Goal: Check status: Check status

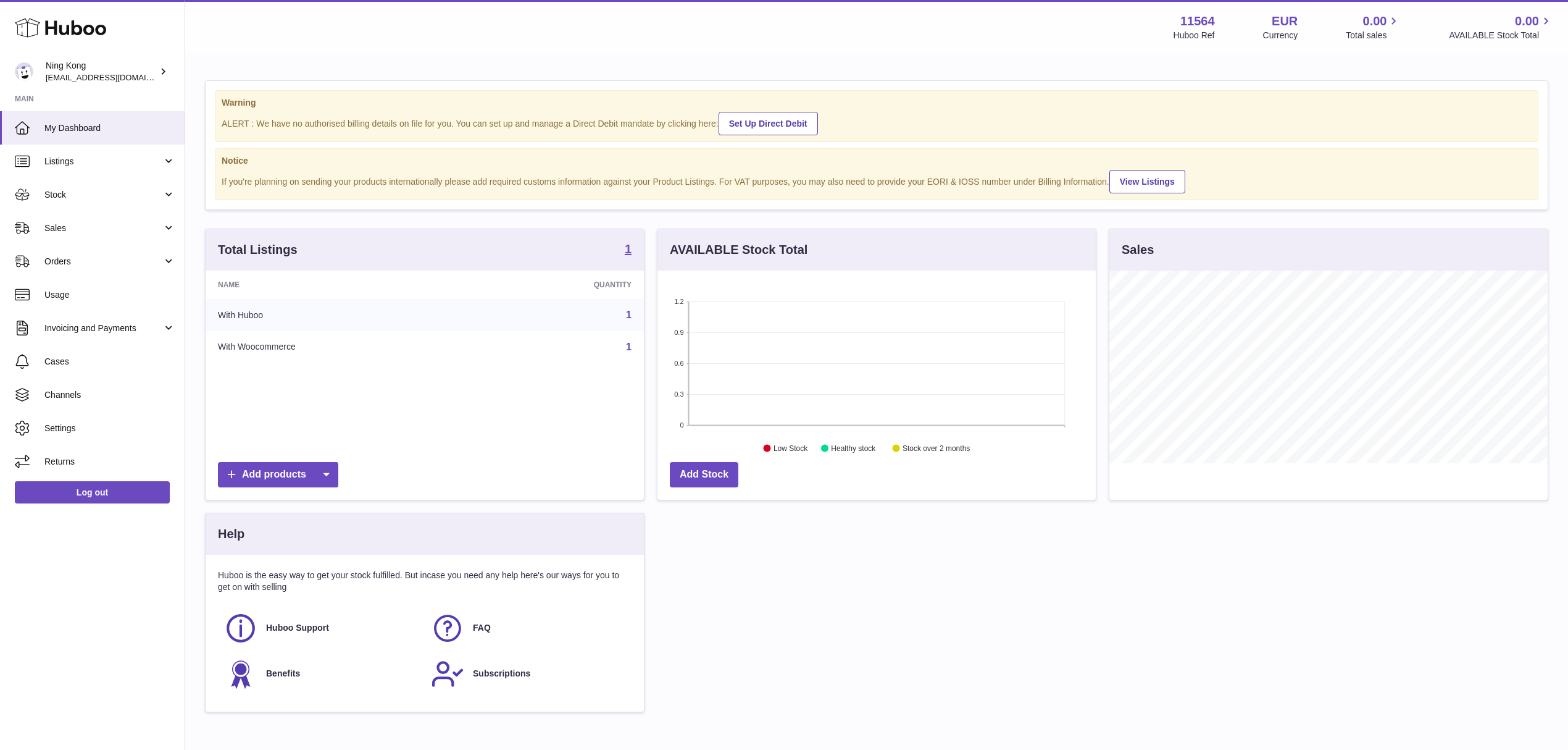
scroll to position [193, 437]
click at [129, 206] on link "Stock" at bounding box center [92, 194] width 185 height 34
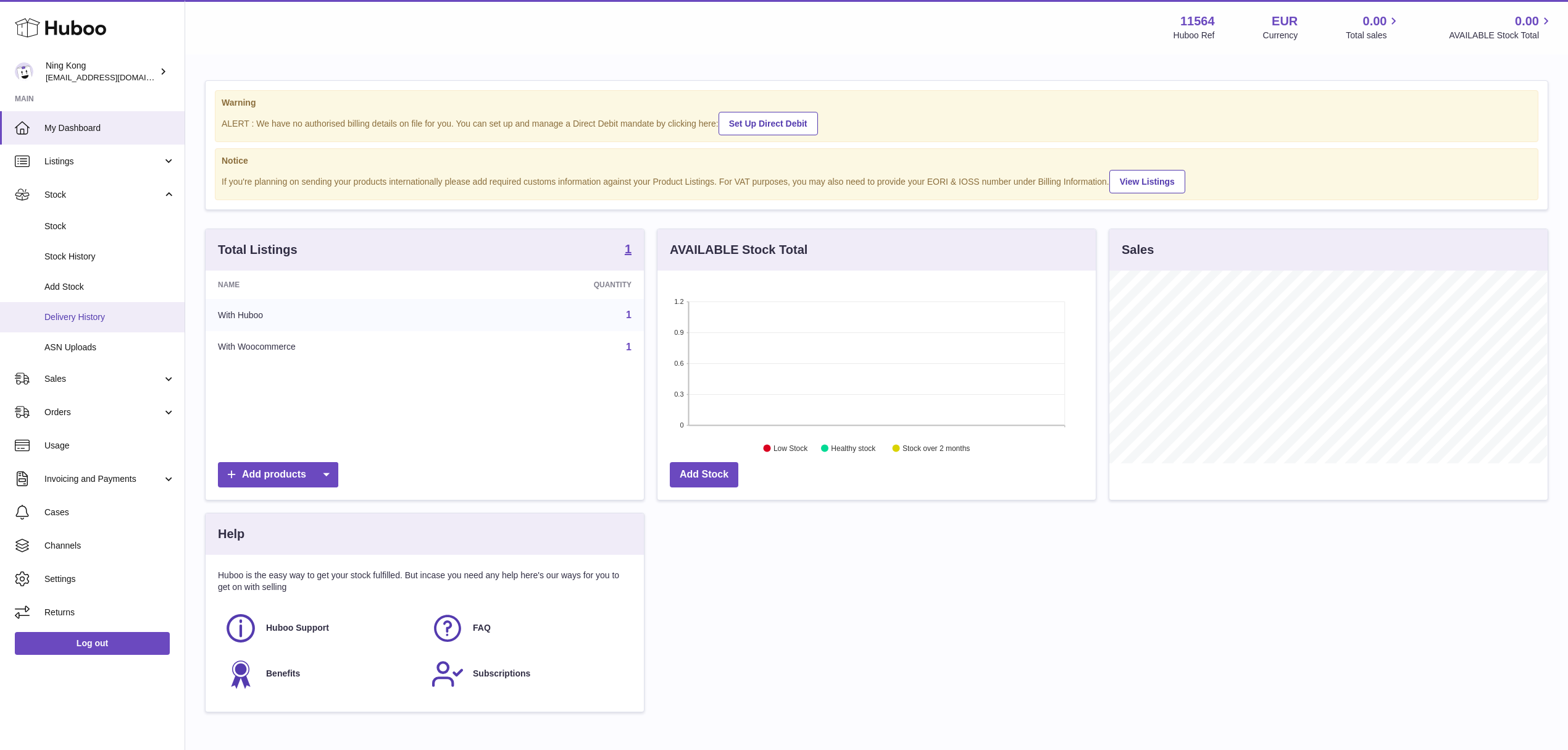
click at [116, 314] on span "Delivery History" at bounding box center [110, 317] width 131 height 12
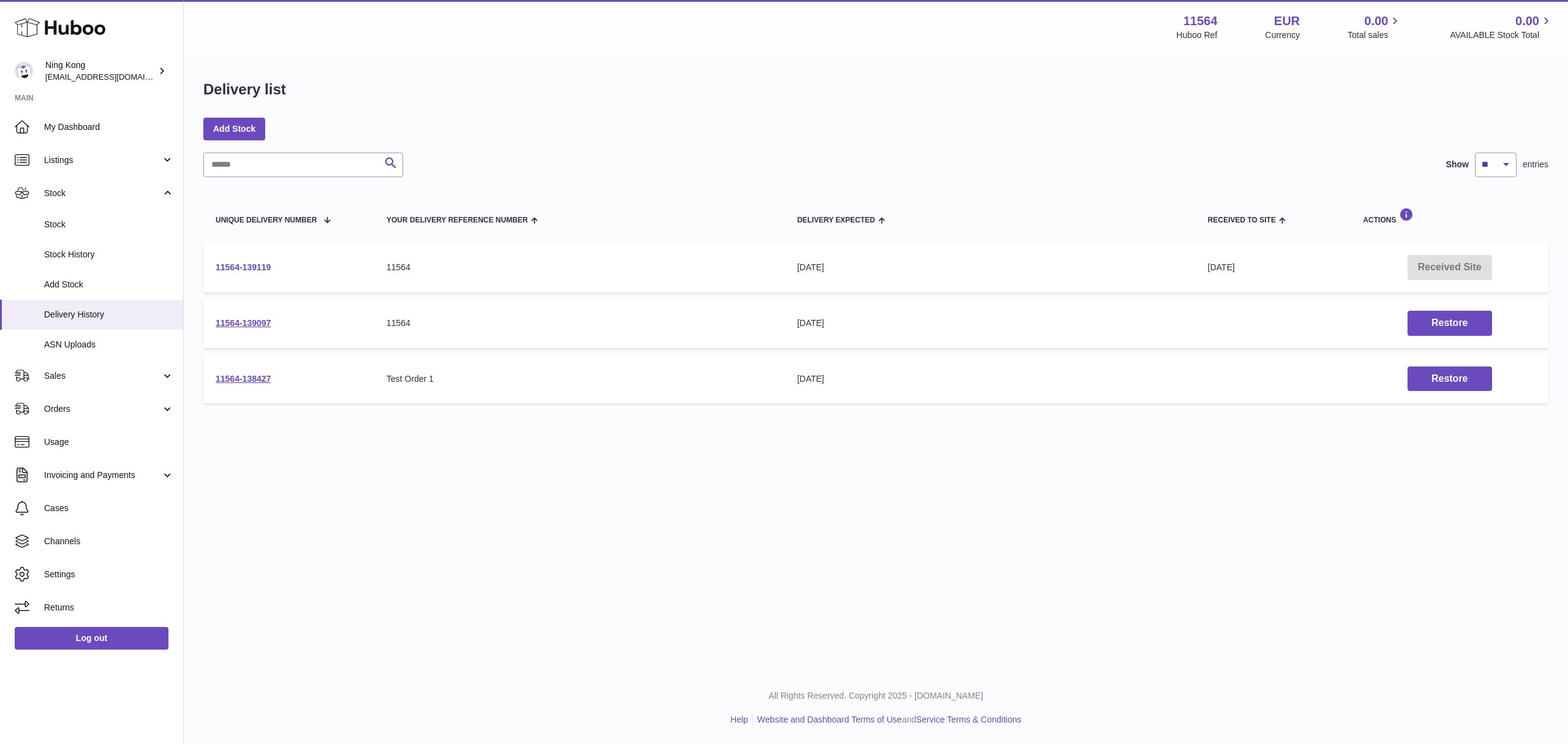
click at [255, 266] on link "11564-139119" at bounding box center [243, 267] width 55 height 10
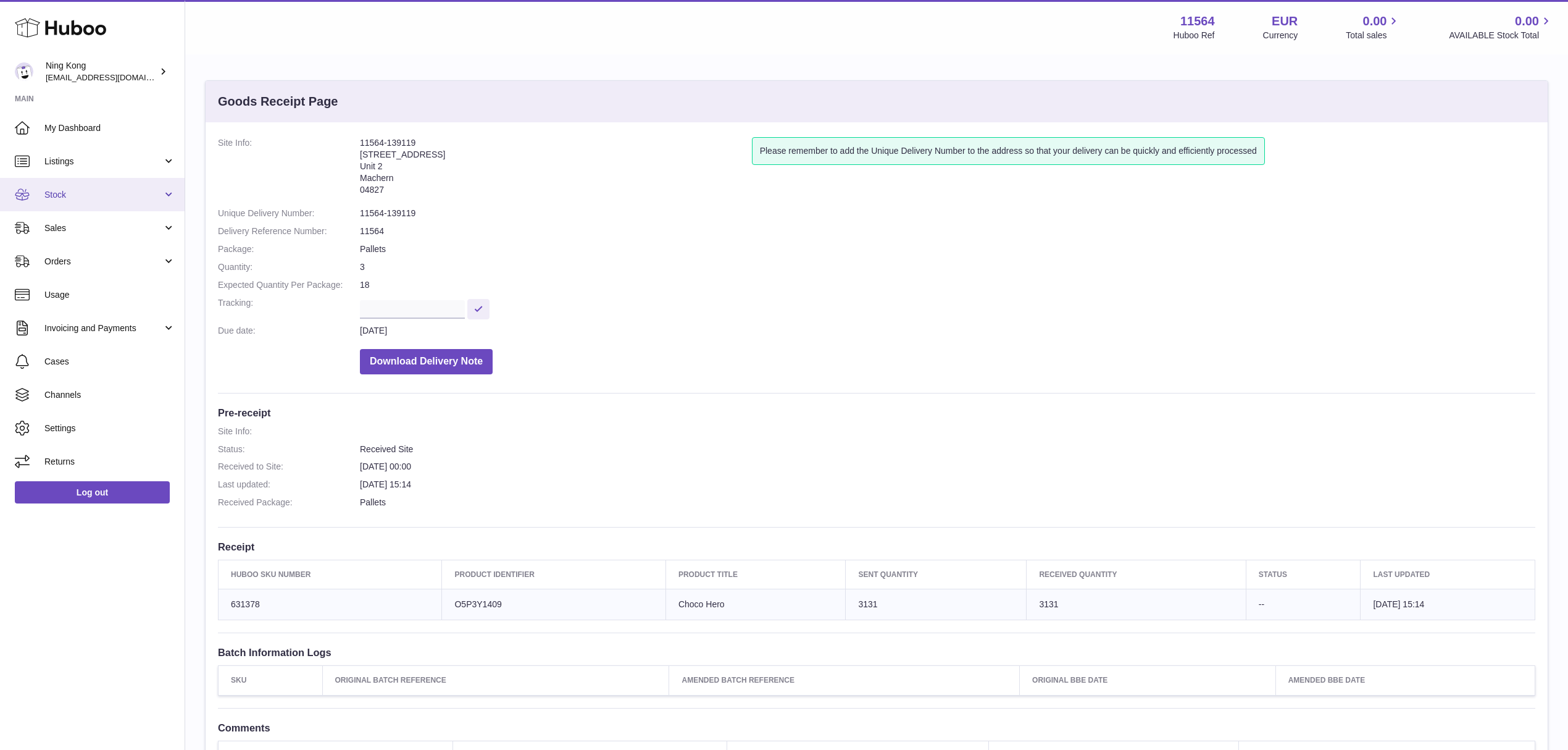
click at [136, 186] on link "Stock" at bounding box center [92, 194] width 185 height 34
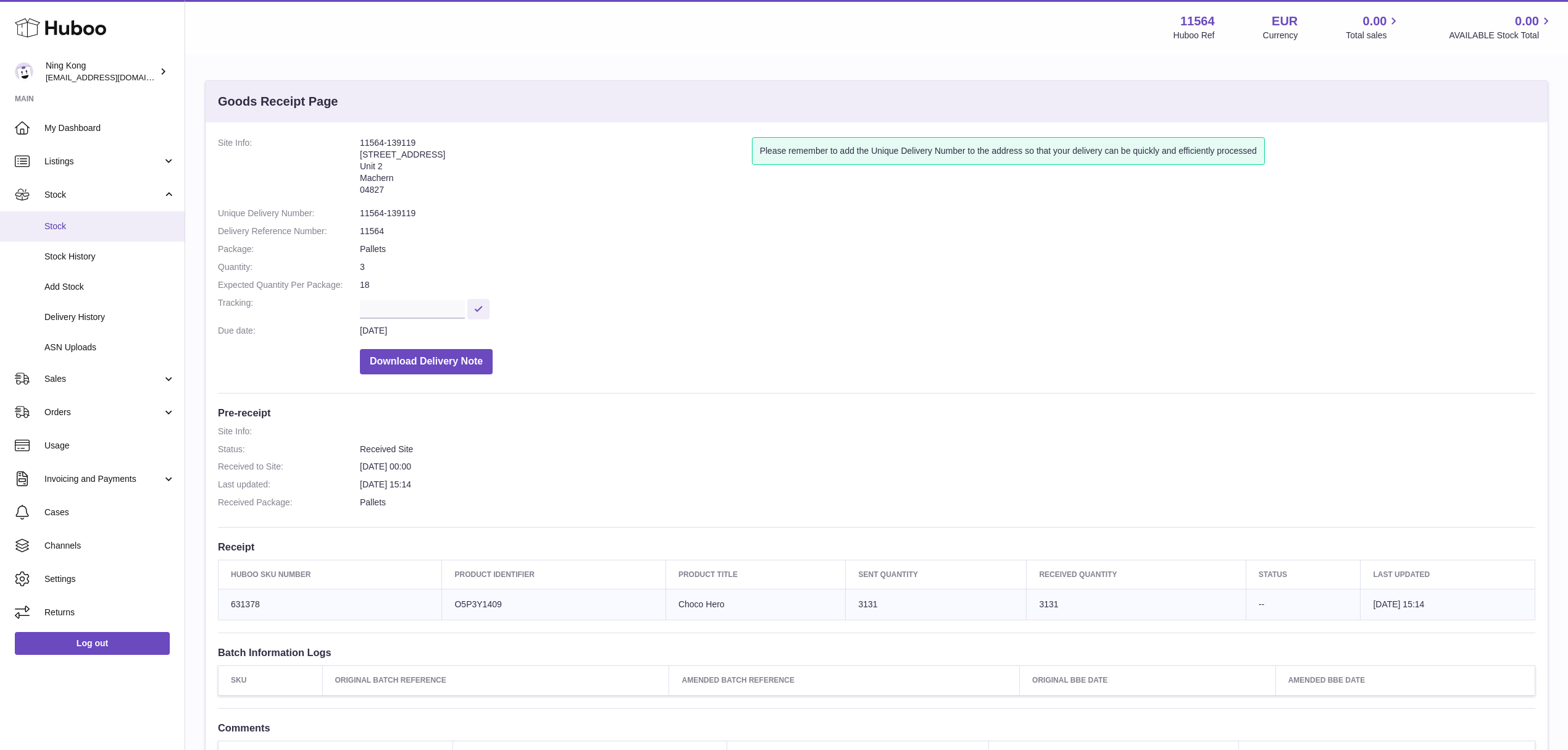
click at [121, 224] on span "Stock" at bounding box center [110, 226] width 131 height 12
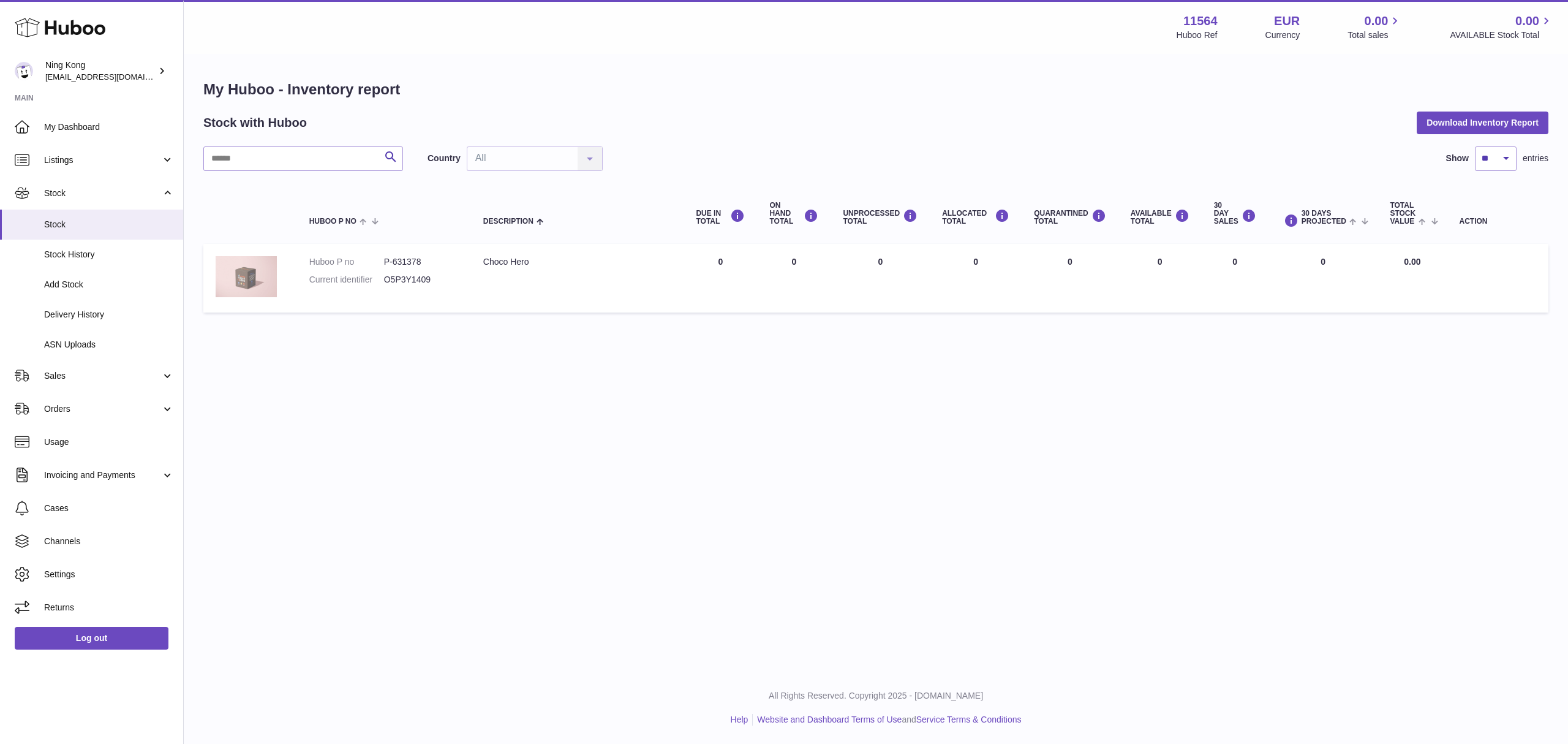
click at [241, 278] on img at bounding box center [246, 276] width 61 height 41
